Goal: Information Seeking & Learning: Learn about a topic

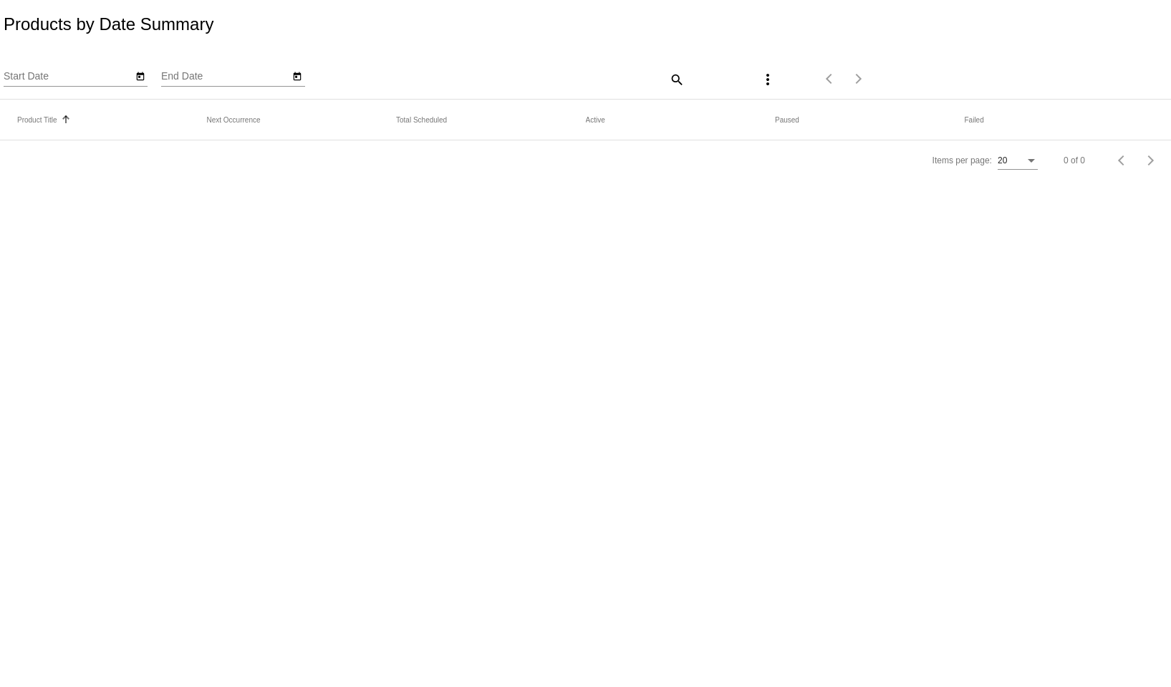
type input "[DATE]"
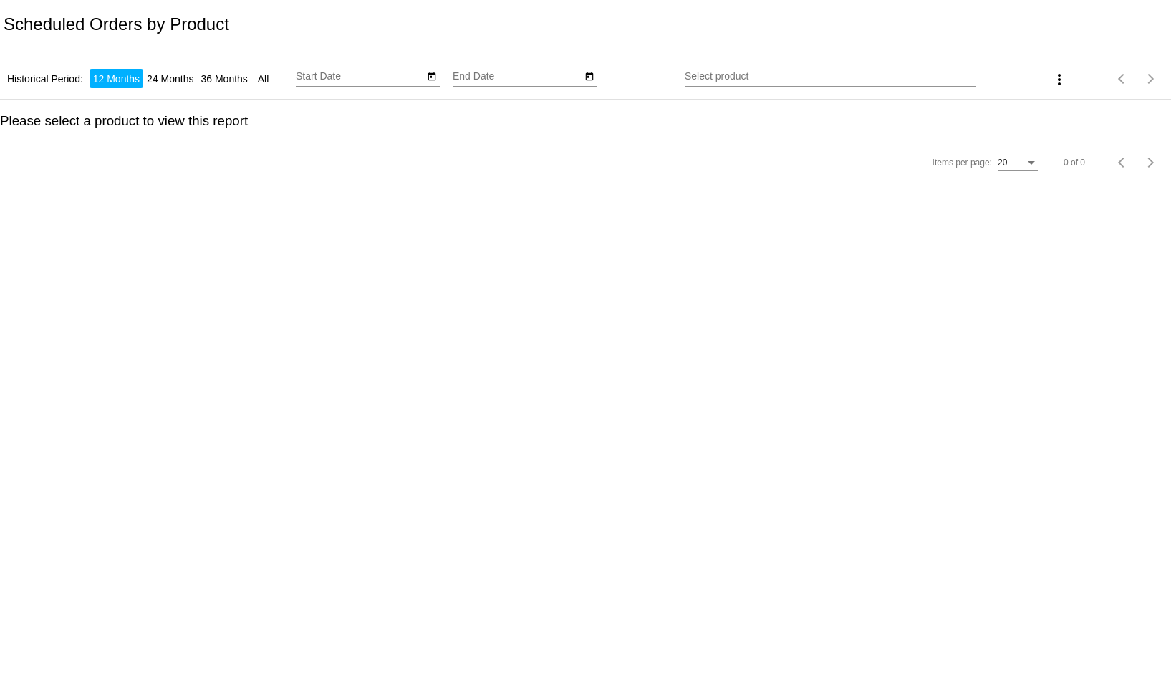
type input "[DATE]"
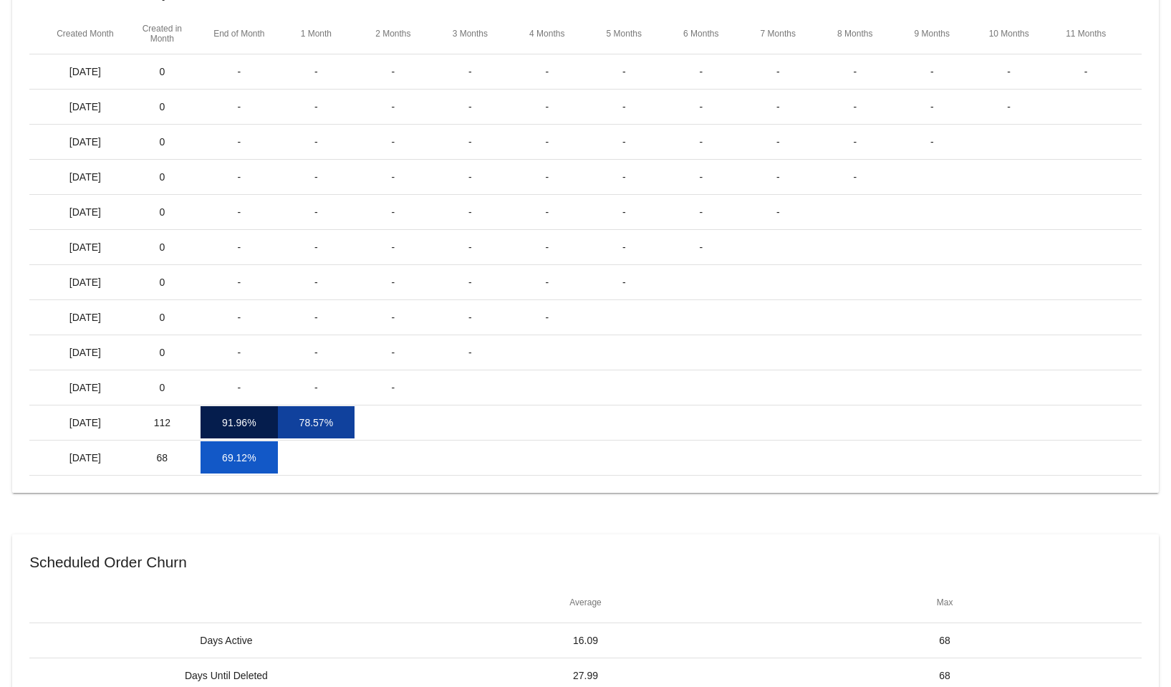
scroll to position [72, 0]
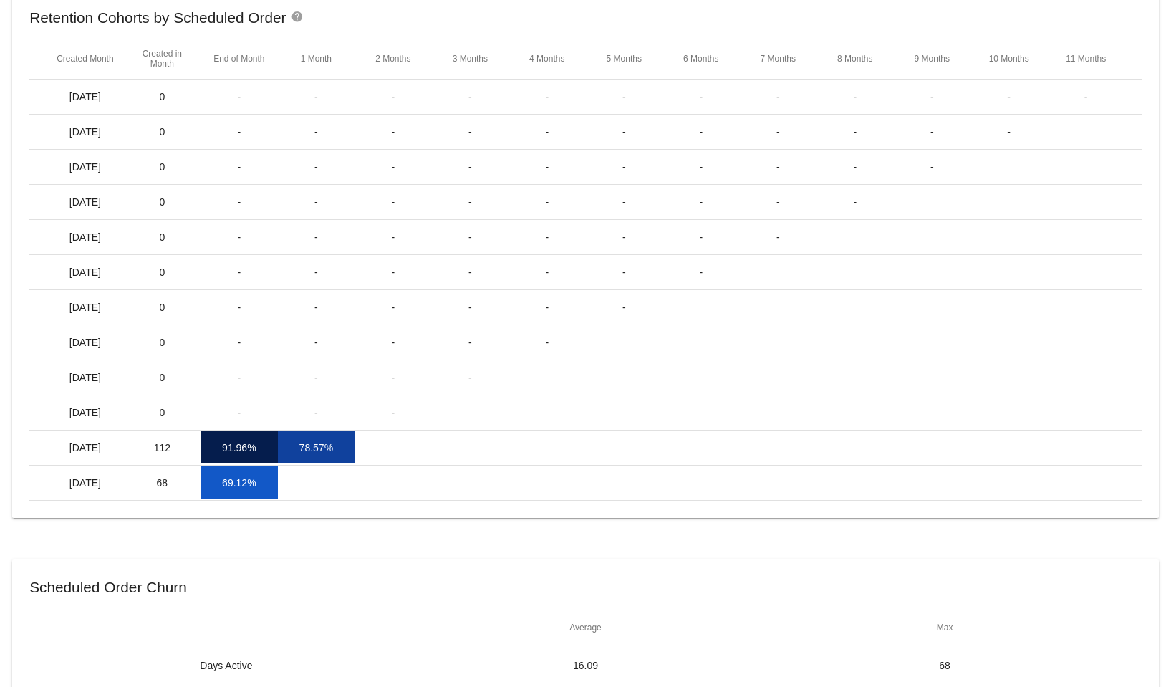
click at [295, 14] on mat-icon "help" at bounding box center [299, 19] width 17 height 17
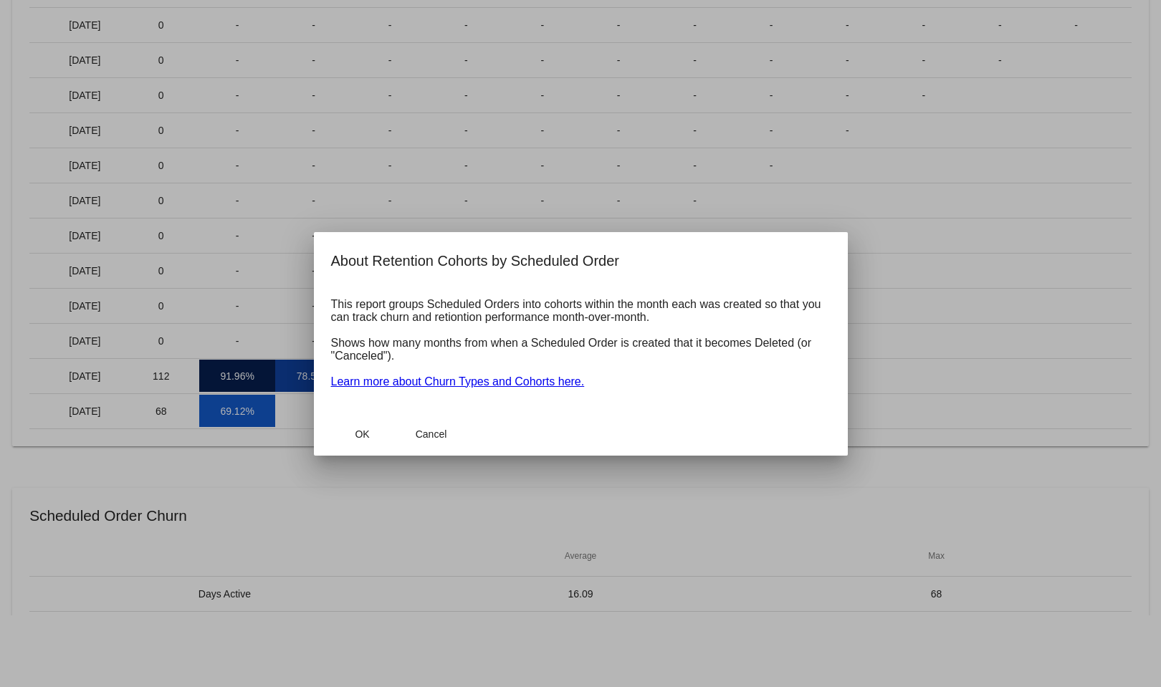
click at [675, 209] on div at bounding box center [580, 343] width 1161 height 687
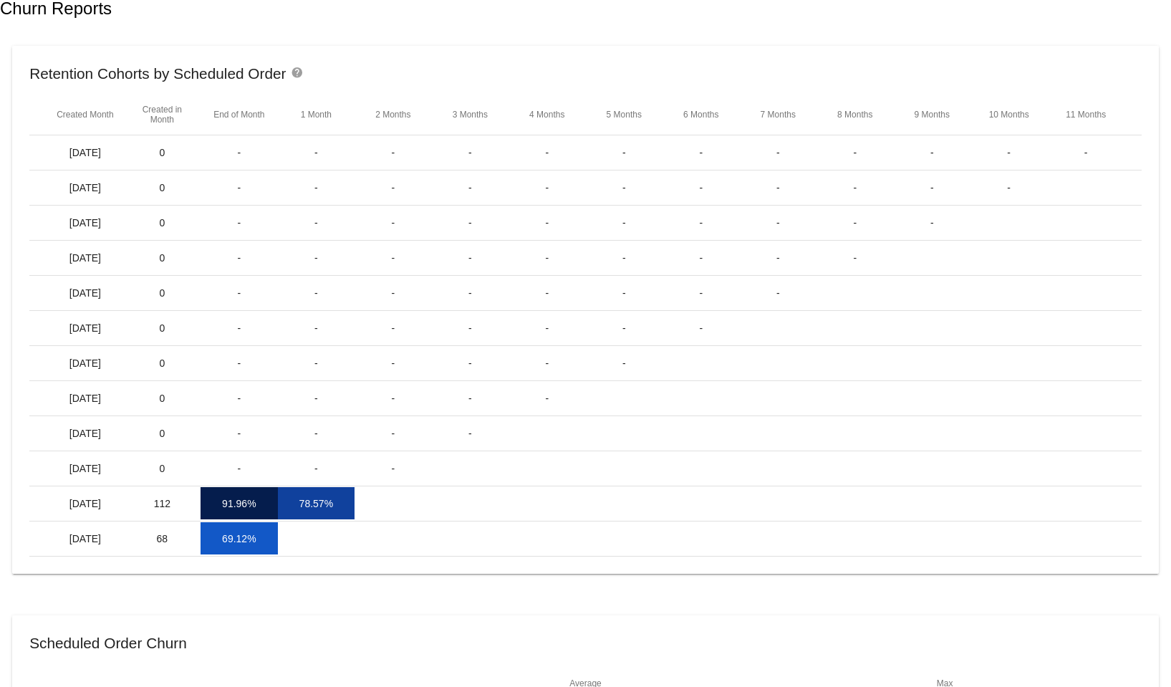
scroll to position [0, 0]
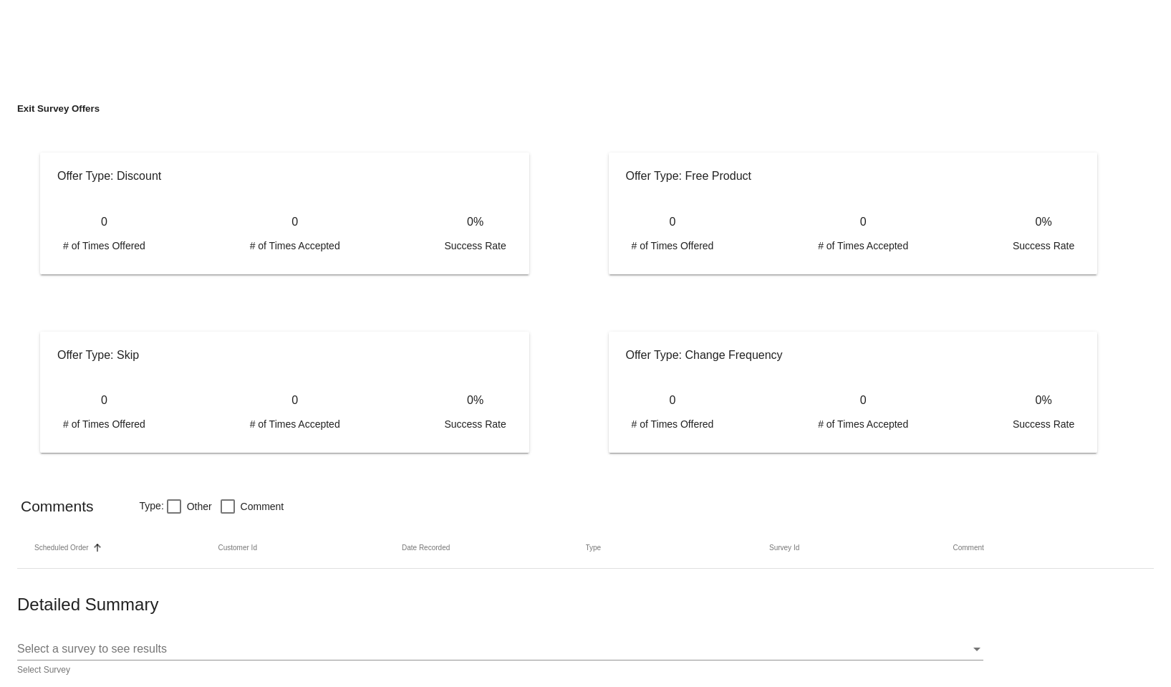
scroll to position [588, 0]
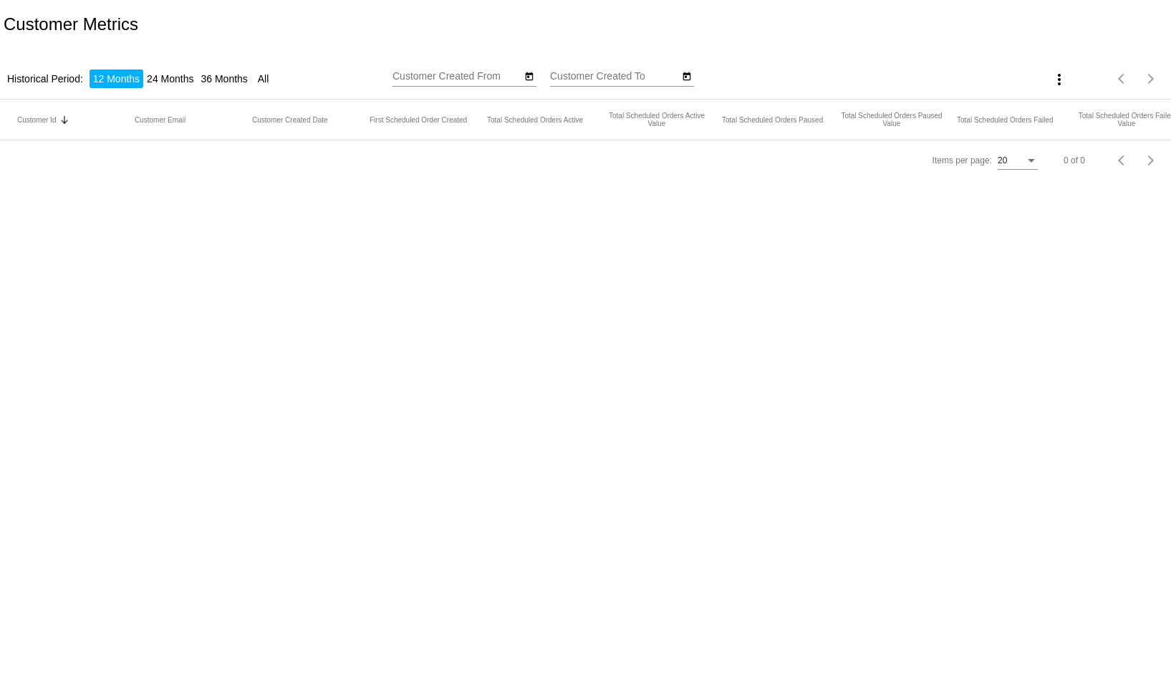
type input "[DATE]"
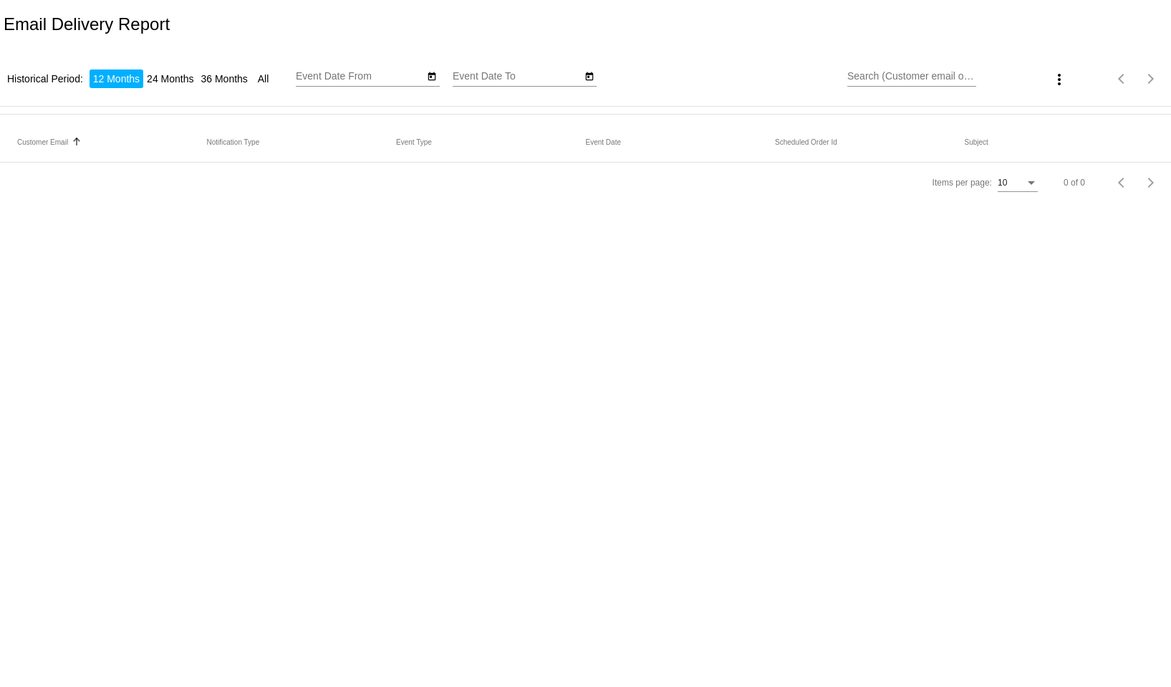
type input "[DATE]"
type input "8/27/2025"
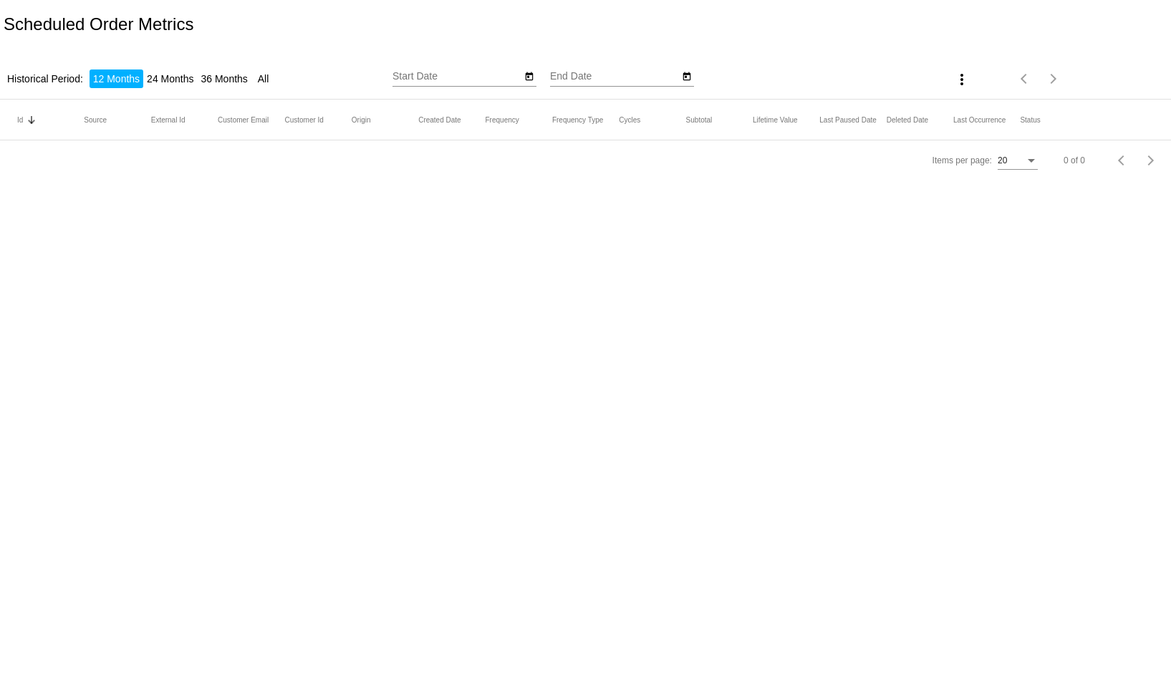
type input "8/27/2024"
type input "8/27/2025"
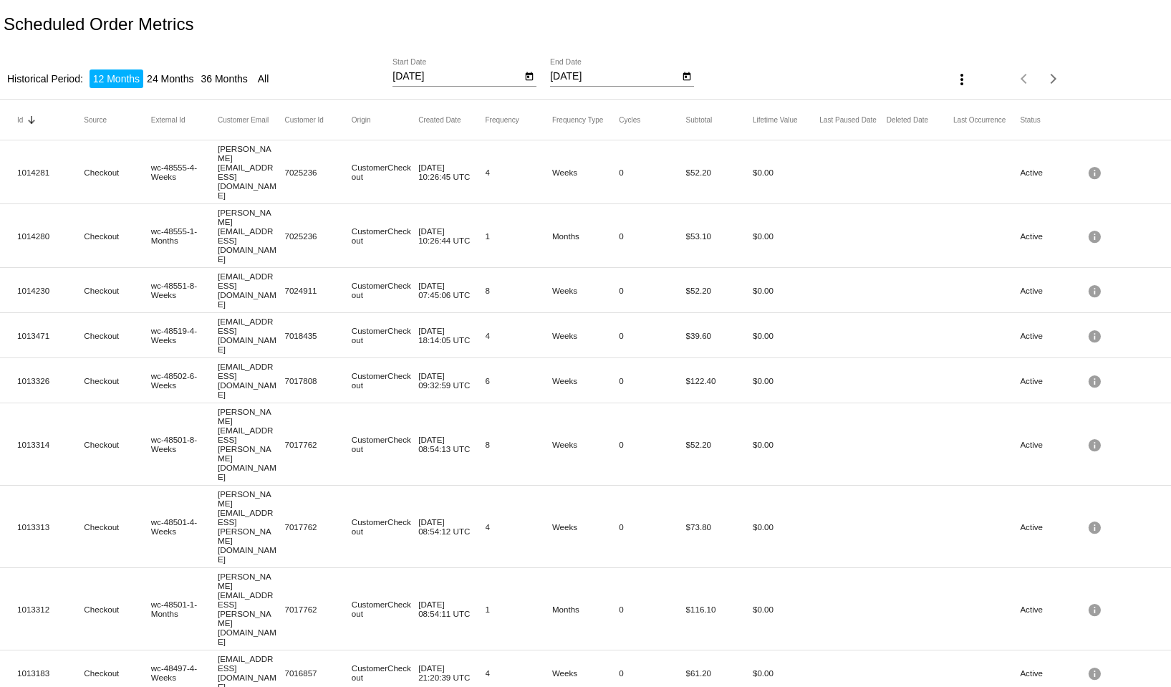
drag, startPoint x: 682, startPoint y: 158, endPoint x: 1052, endPoint y: 152, distance: 369.8
click at [1052, 152] on mat-row "1014281 Checkout wc-48555-4-Weeks Bost.lauren27@gmail.com 7025236 CustomerCheck…" at bounding box center [585, 172] width 1171 height 64
click at [1022, 164] on mat-cell "Active" at bounding box center [1053, 172] width 67 height 16
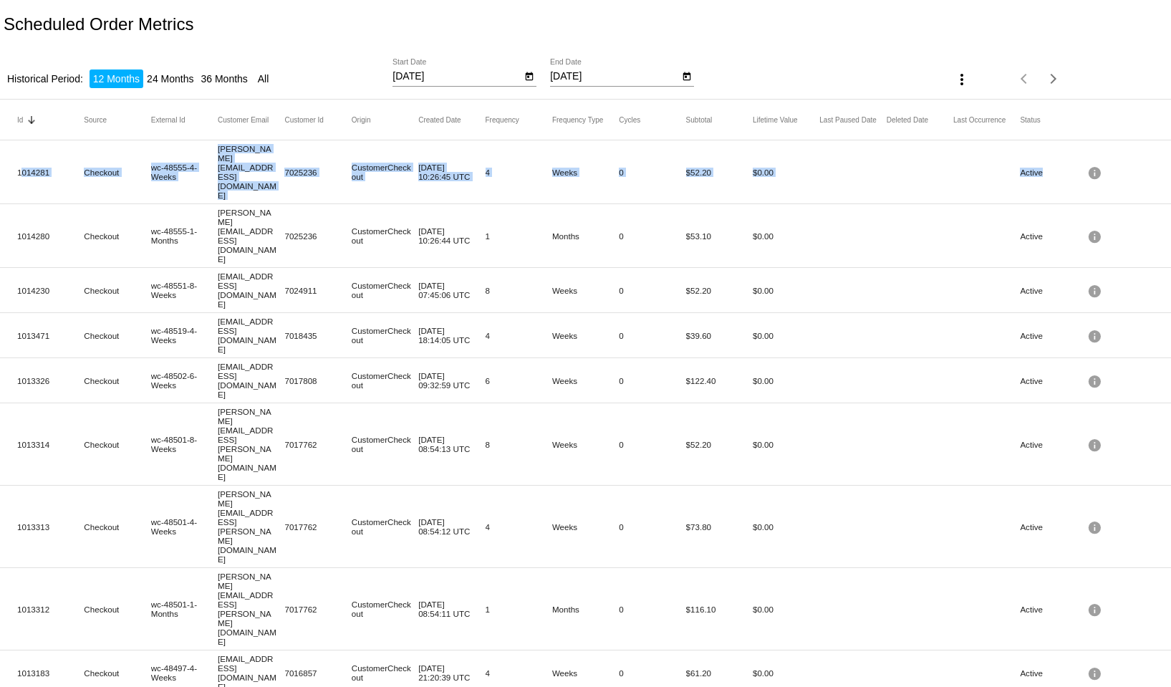
drag, startPoint x: 1031, startPoint y: 160, endPoint x: 16, endPoint y: 153, distance: 1015.3
click at [14, 152] on mat-row "1014281 Checkout wc-48555-4-Weeks Bost.lauren27@gmail.com 7025236 CustomerCheck…" at bounding box center [585, 172] width 1171 height 64
click at [14, 154] on mat-row "1014281 Checkout wc-48555-4-Weeks Bost.lauren27@gmail.com 7025236 CustomerCheck…" at bounding box center [585, 172] width 1171 height 64
click at [20, 164] on mat-cell "1014281" at bounding box center [50, 172] width 67 height 16
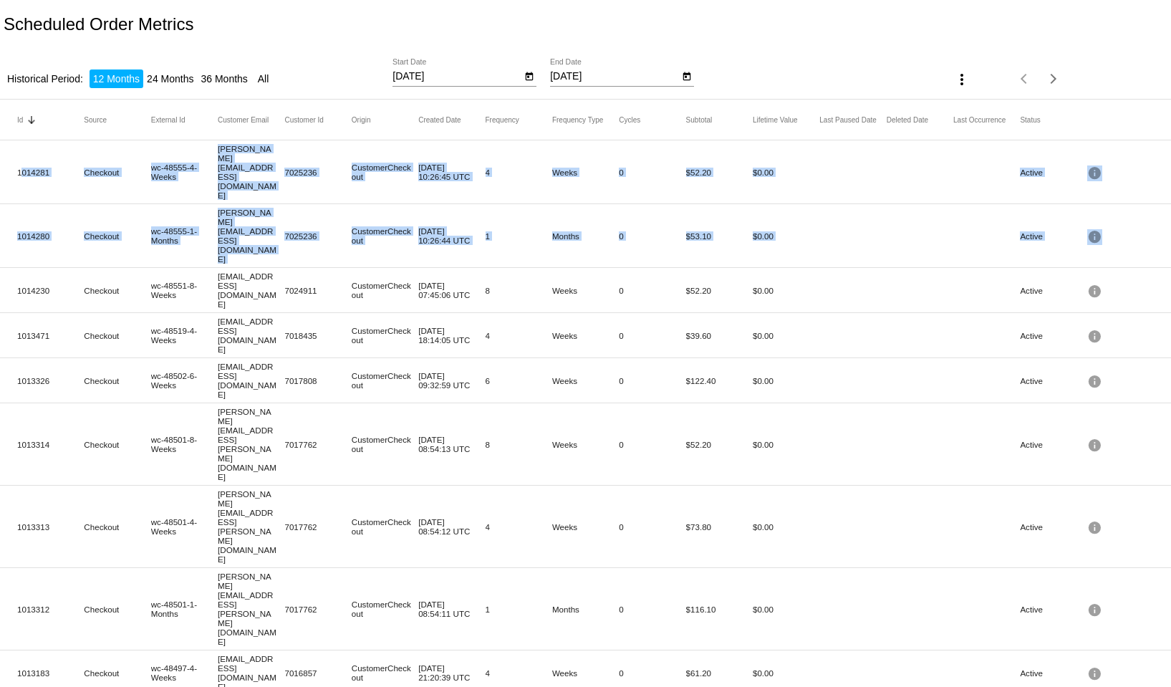
drag, startPoint x: 17, startPoint y: 158, endPoint x: 1103, endPoint y: 196, distance: 1086.2
click at [1103, 196] on mat-table "Id Sorted by Id descending Source External Id Customer Email Customer Id Origin…" at bounding box center [585, 665] width 1171 height 1130
click at [1088, 163] on mat-icon "info" at bounding box center [1096, 172] width 17 height 22
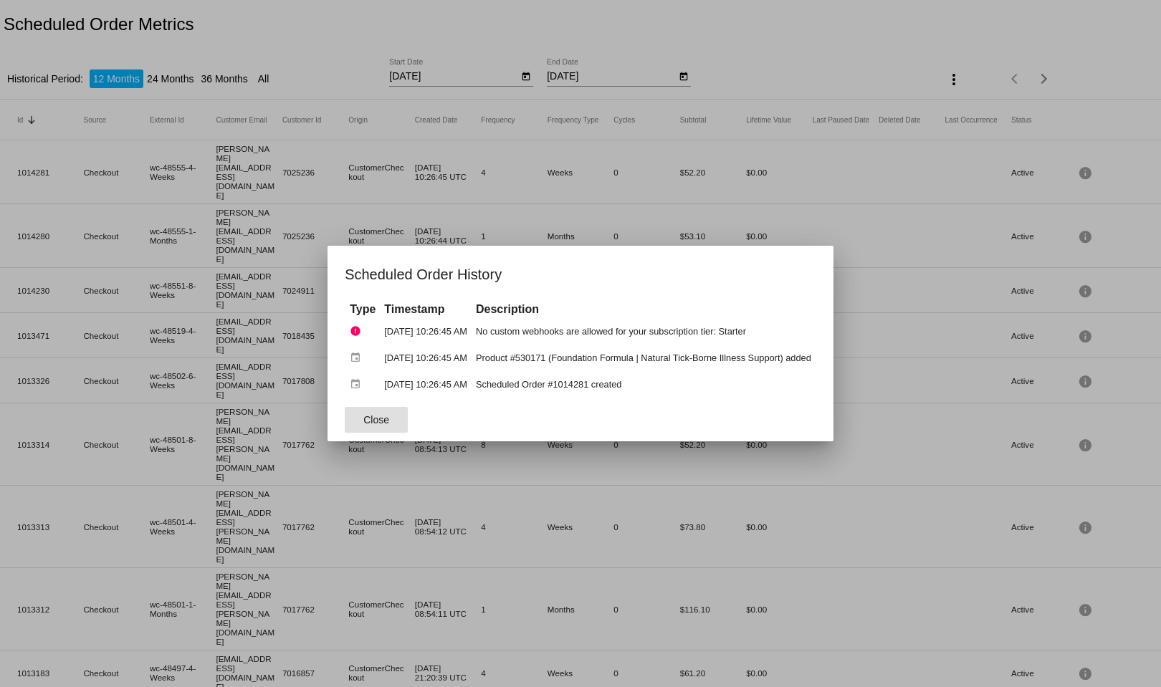
click at [850, 173] on div at bounding box center [580, 343] width 1161 height 687
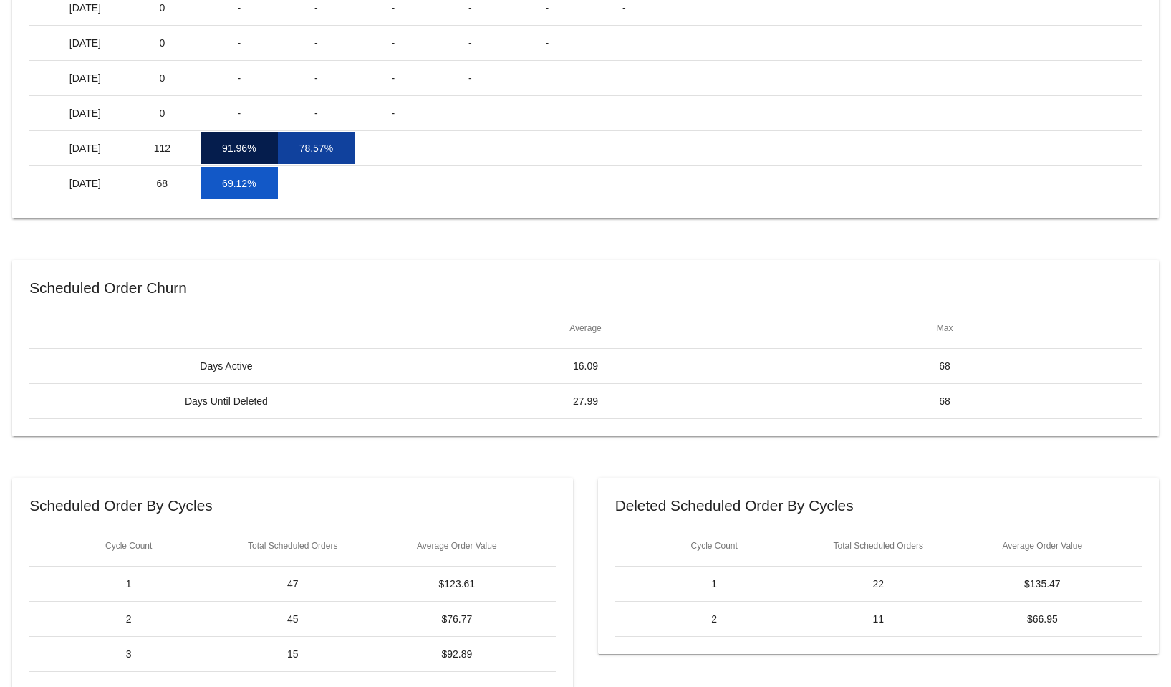
scroll to position [373, 0]
drag, startPoint x: 707, startPoint y: 580, endPoint x: 1042, endPoint y: 617, distance: 336.6
click at [1063, 620] on mat-table "Cycle Count Total Scheduled Orders Average Order Value 1 22 $135.47 2 11 $66.95" at bounding box center [878, 579] width 527 height 111
click at [1013, 612] on mat-cell "$66.95" at bounding box center [1043, 616] width 164 height 11
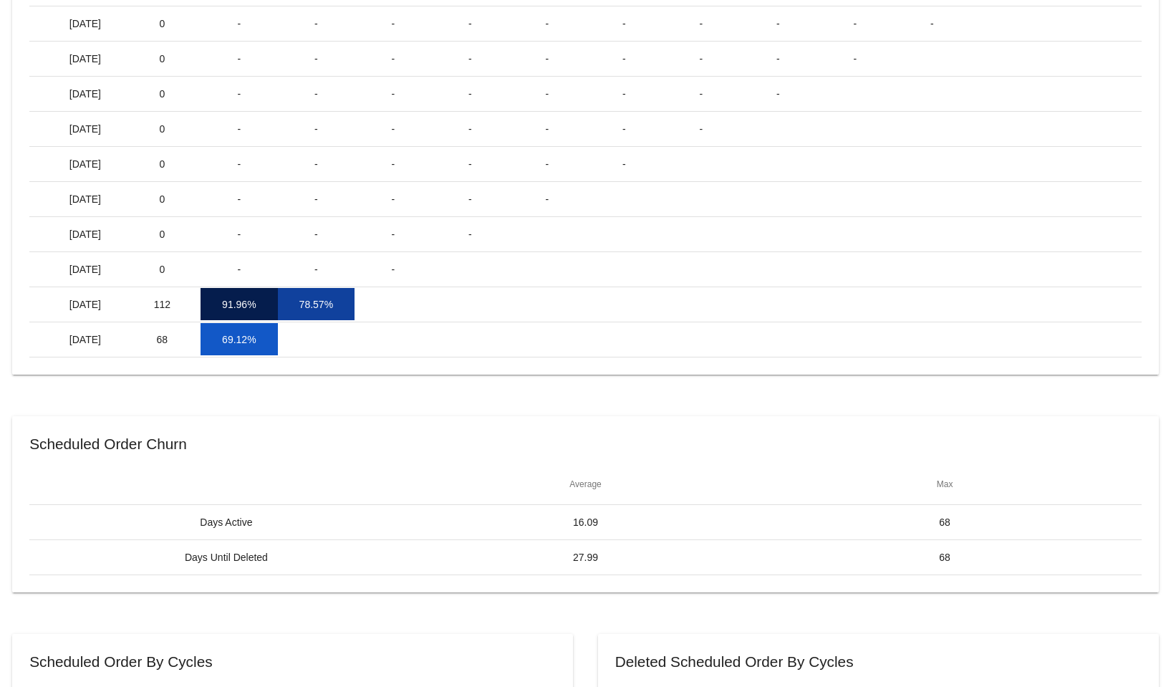
scroll to position [287, 0]
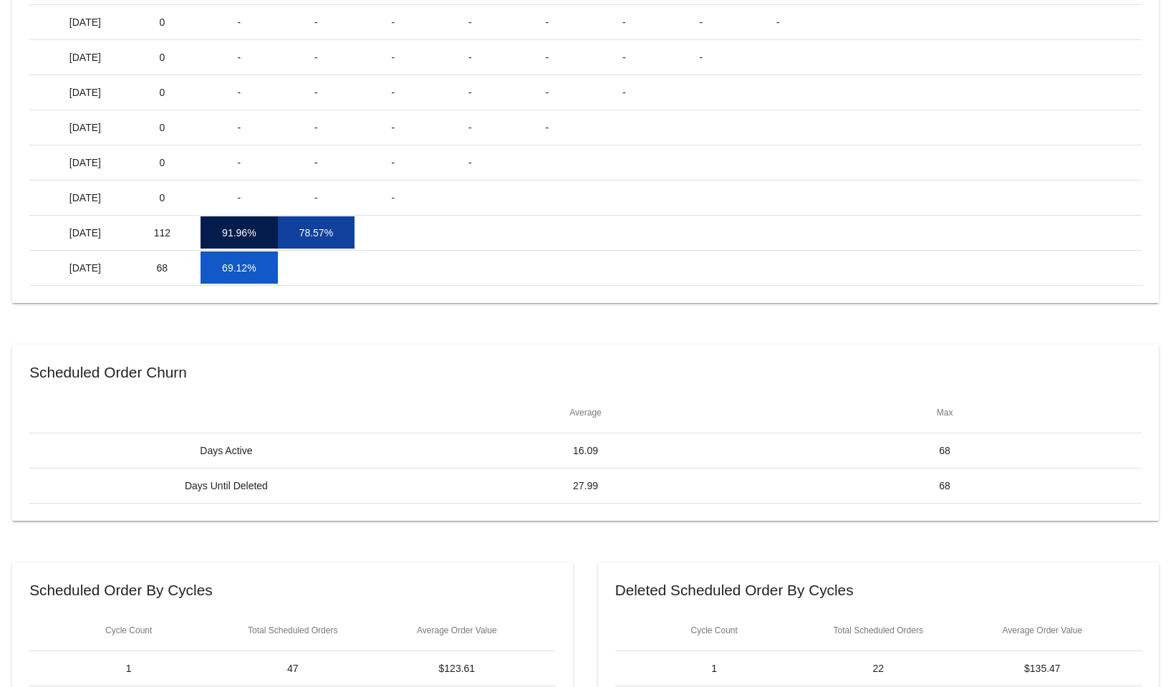
drag, startPoint x: 220, startPoint y: 234, endPoint x: 327, endPoint y: 231, distance: 107.5
click at [327, 231] on mat-row "Jun 2025 112 91.96% 78.57%" at bounding box center [585, 233] width 1113 height 35
click at [313, 234] on mat-cell "78.57%" at bounding box center [316, 232] width 77 height 32
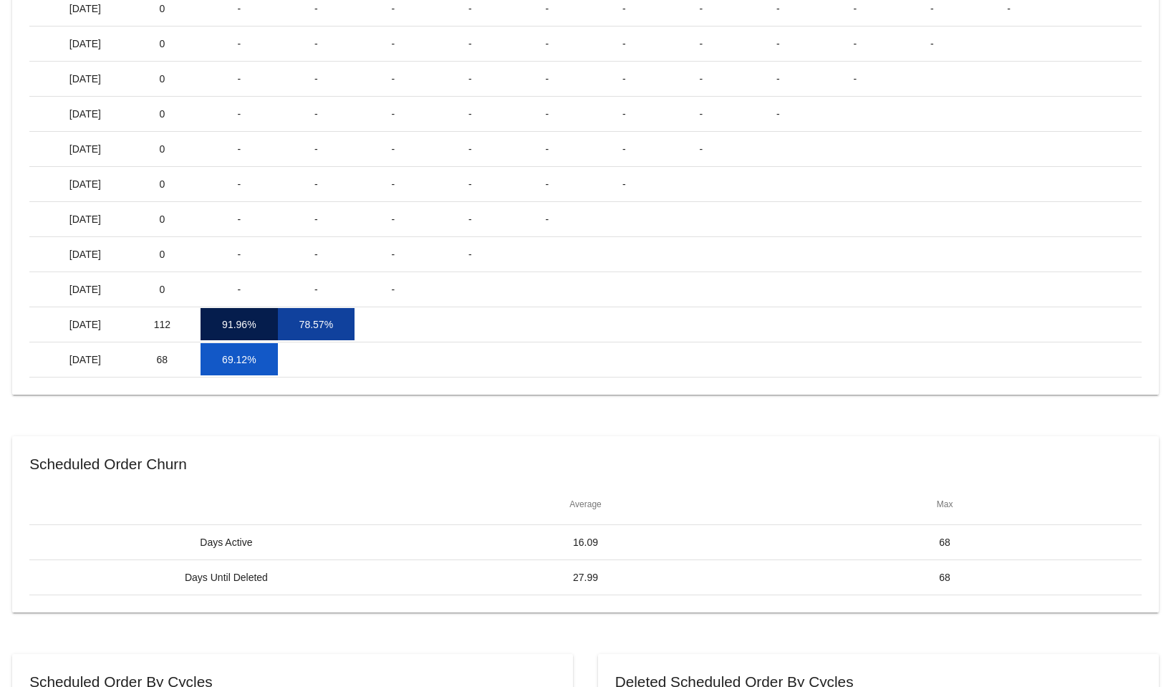
scroll to position [215, 0]
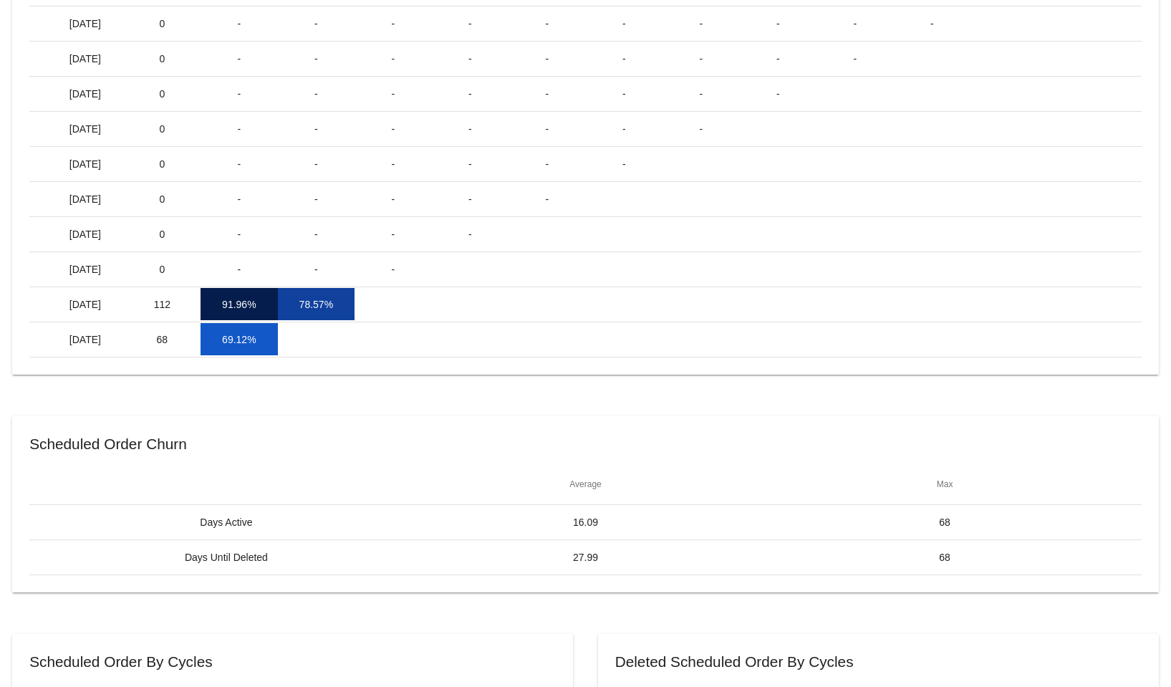
drag, startPoint x: 150, startPoint y: 305, endPoint x: 176, endPoint y: 321, distance: 29.6
click at [176, 320] on mat-cell "112" at bounding box center [162, 304] width 77 height 32
drag, startPoint x: 153, startPoint y: 341, endPoint x: 168, endPoint y: 328, distance: 19.8
click at [178, 340] on mat-cell "68" at bounding box center [162, 339] width 77 height 32
drag, startPoint x: 155, startPoint y: 303, endPoint x: 178, endPoint y: 307, distance: 22.6
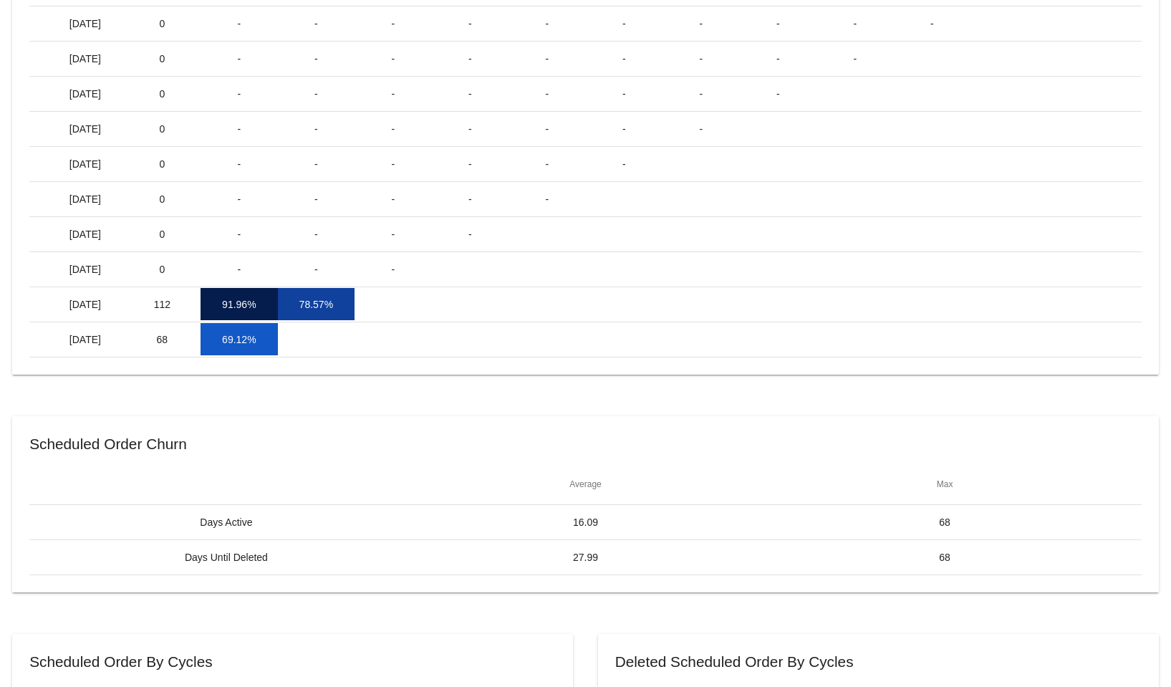
click at [178, 307] on mat-cell "112" at bounding box center [162, 304] width 77 height 32
drag, startPoint x: 232, startPoint y: 340, endPoint x: 269, endPoint y: 342, distance: 36.6
click at [269, 342] on mat-cell "69.12%" at bounding box center [239, 339] width 77 height 32
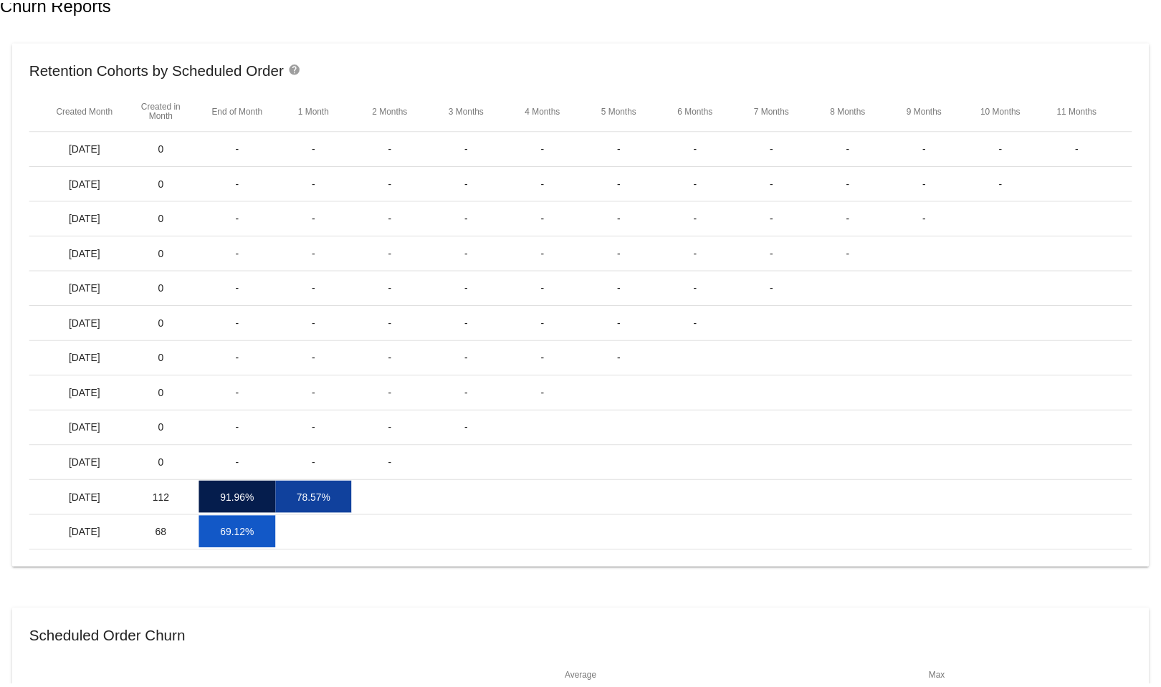
scroll to position [0, 0]
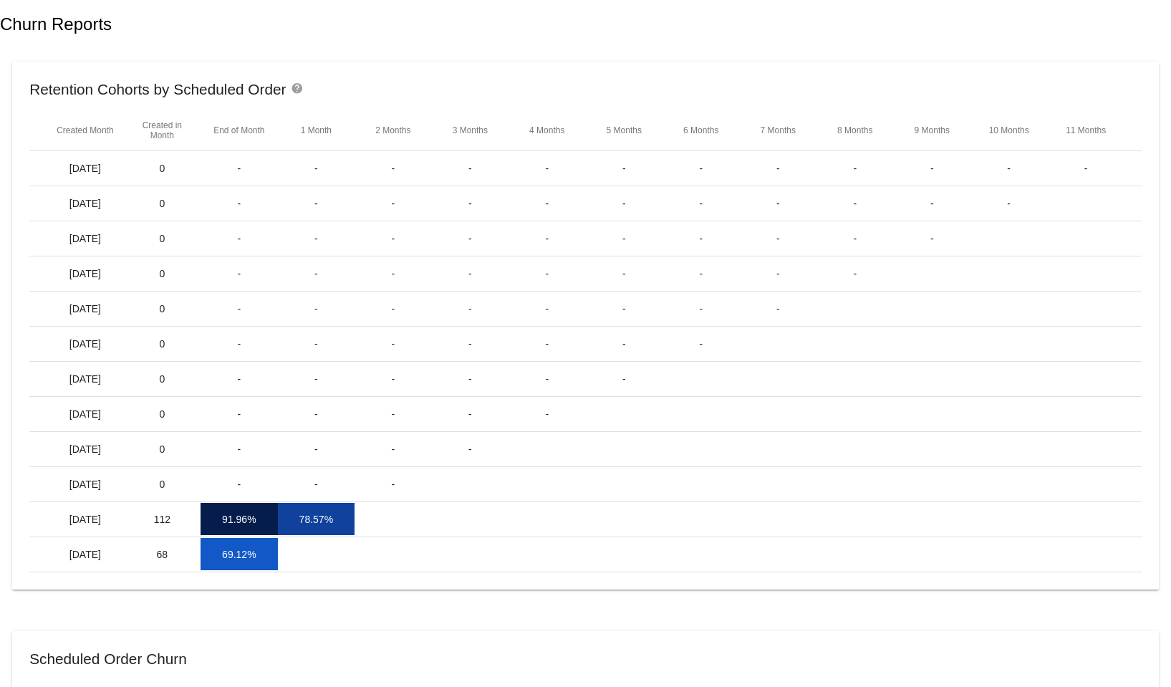
click at [296, 90] on mat-icon "help" at bounding box center [299, 90] width 17 height 17
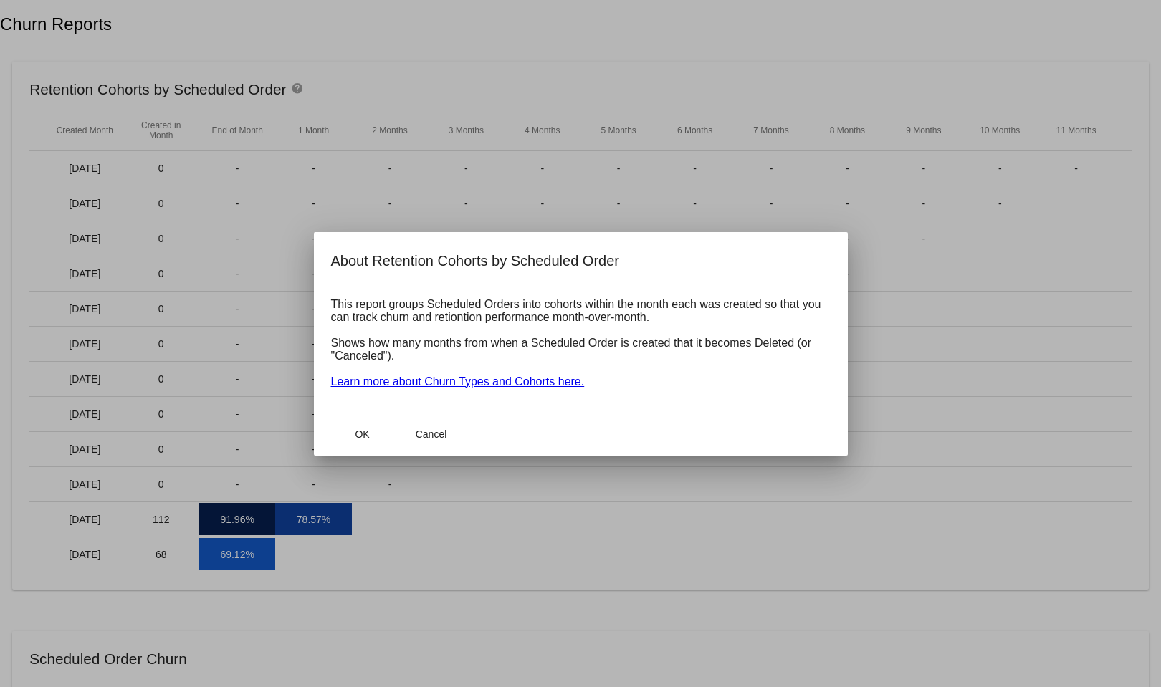
click at [446, 379] on link "Learn more about Churn Types and Cohorts here." at bounding box center [458, 381] width 254 height 12
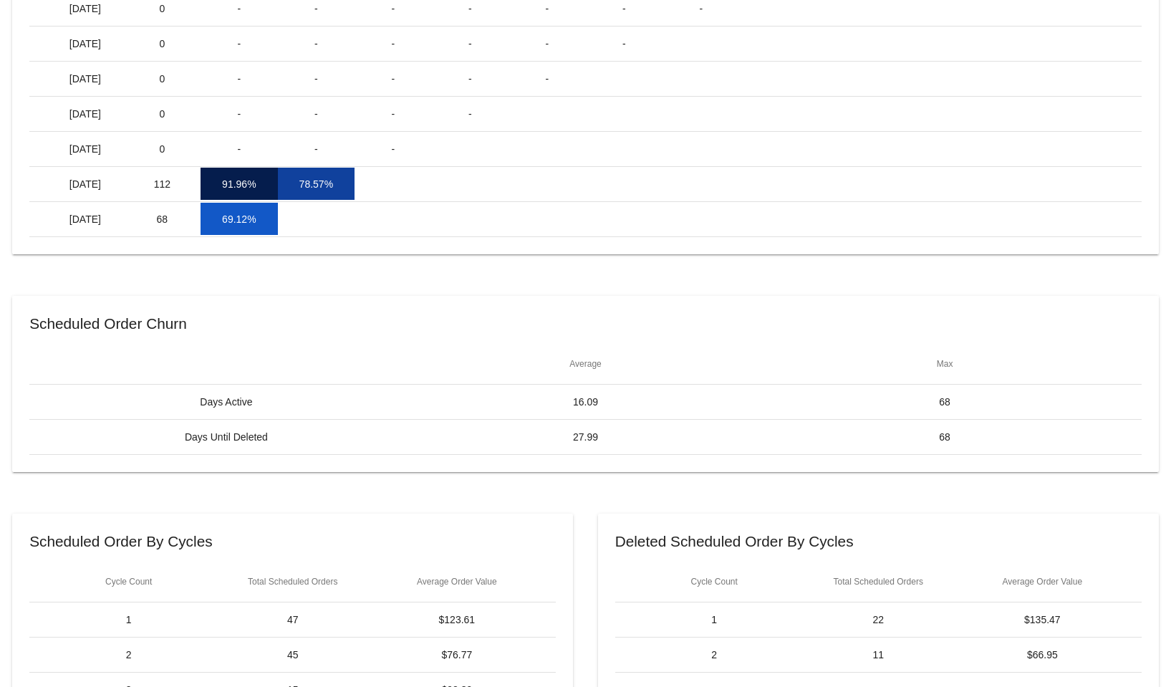
scroll to position [358, 0]
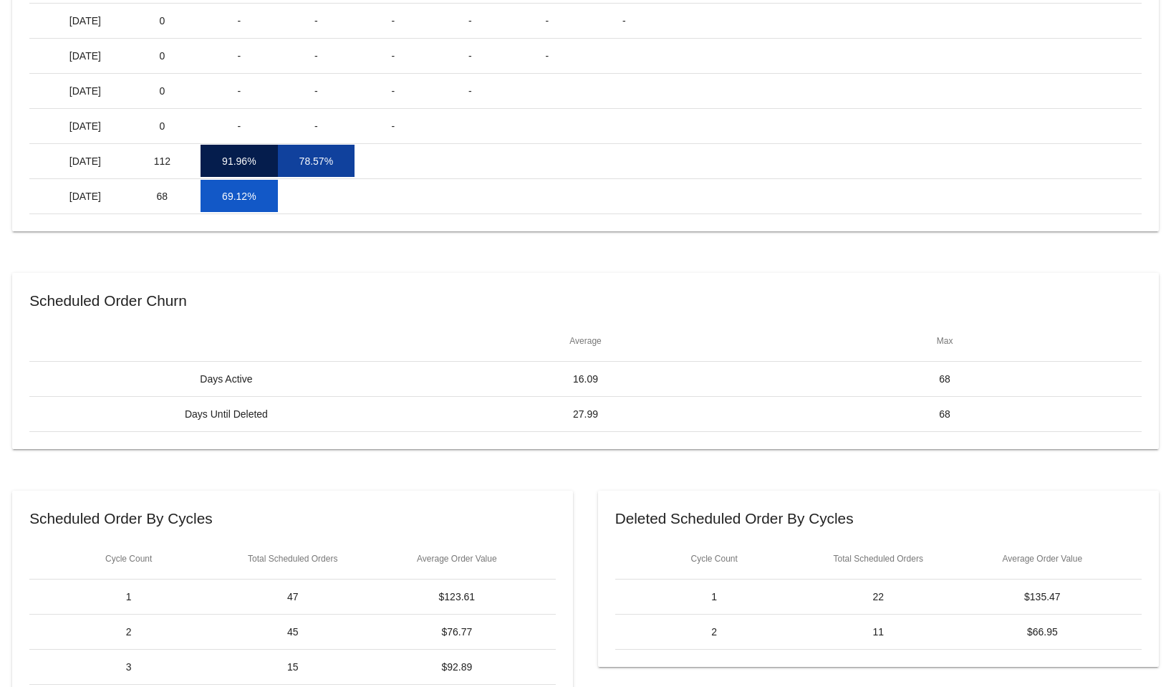
drag, startPoint x: 219, startPoint y: 193, endPoint x: 255, endPoint y: 196, distance: 36.6
click at [255, 195] on mat-cell "69.12%" at bounding box center [239, 196] width 77 height 32
click at [239, 198] on mat-cell "69.12%" at bounding box center [239, 196] width 77 height 32
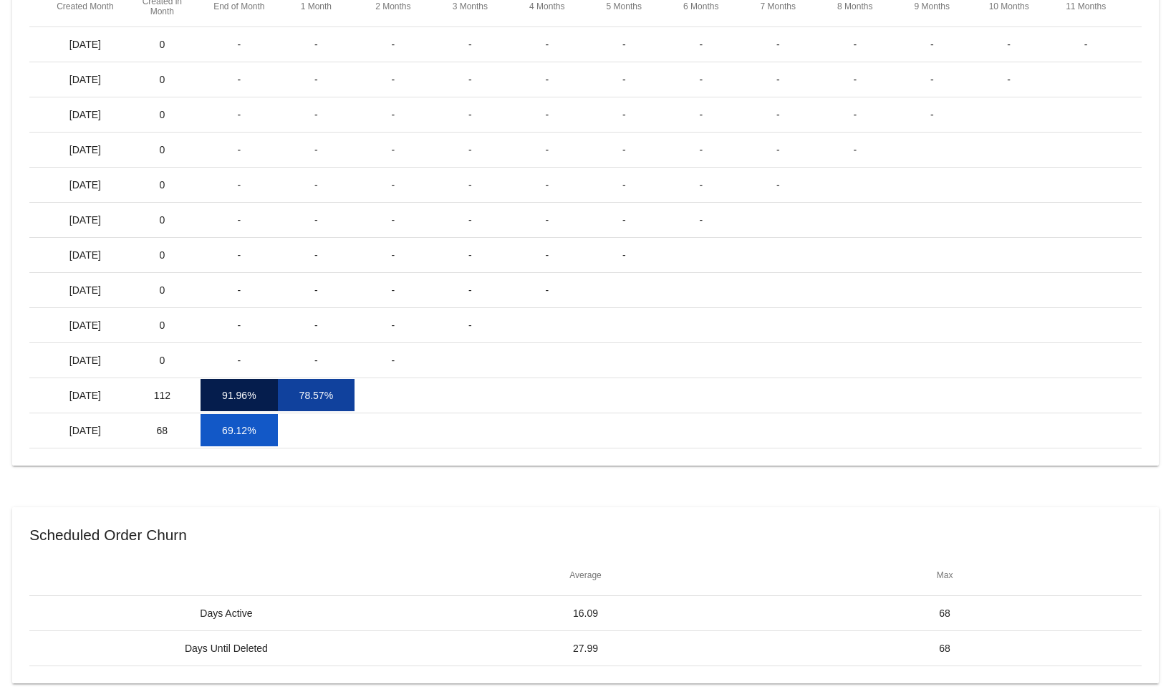
scroll to position [72, 0]
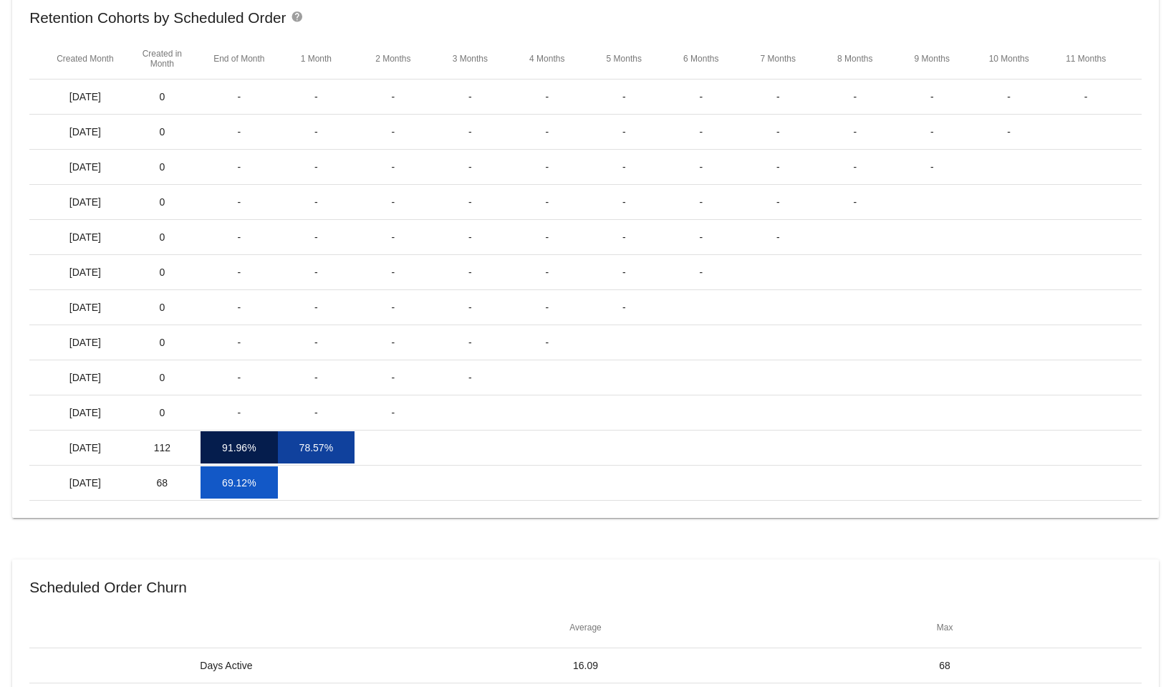
click at [297, 16] on mat-icon "help" at bounding box center [299, 19] width 17 height 17
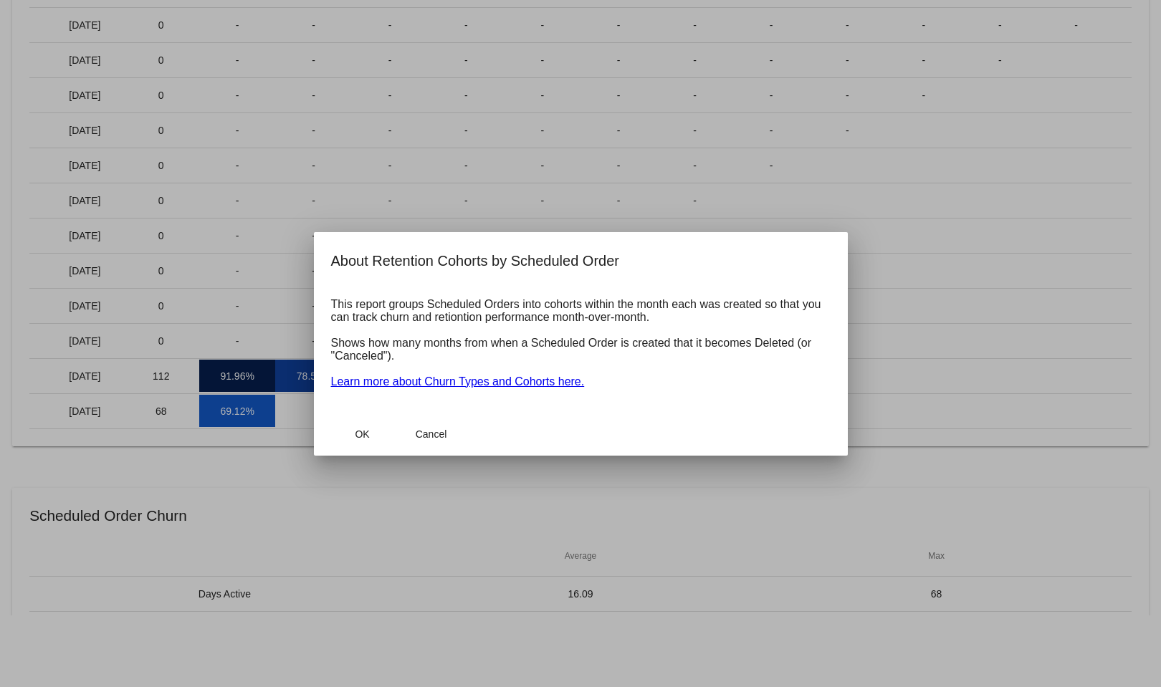
click at [295, 330] on div at bounding box center [580, 343] width 1161 height 687
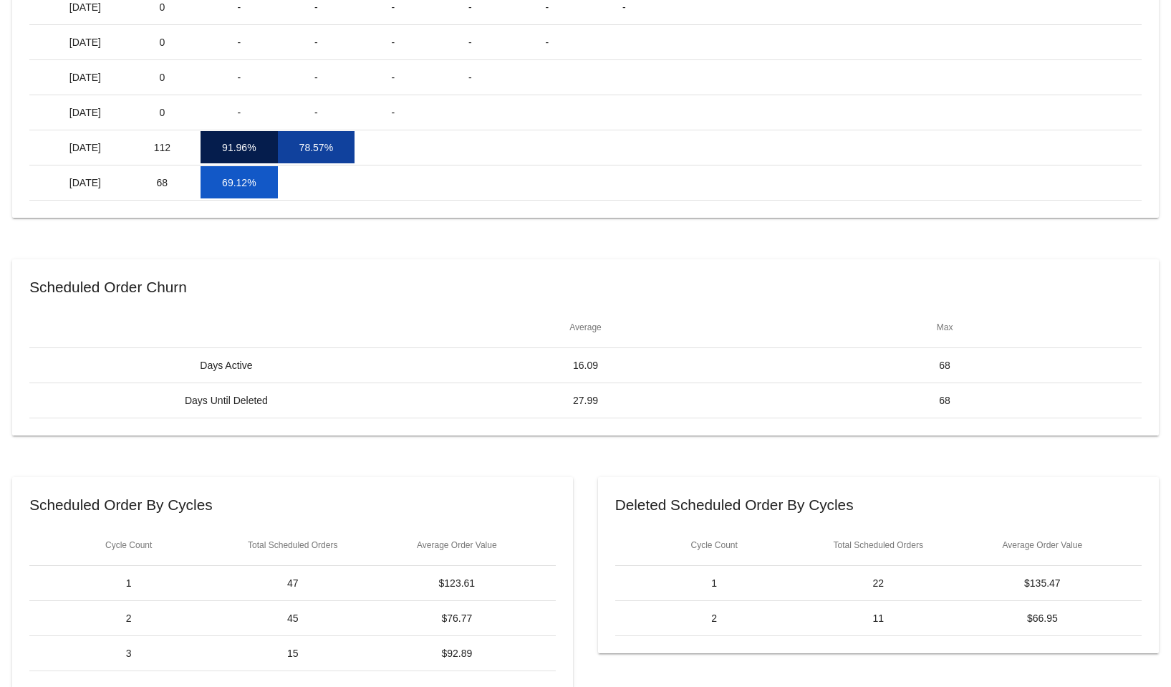
scroll to position [373, 0]
